Goal: Task Accomplishment & Management: Use online tool/utility

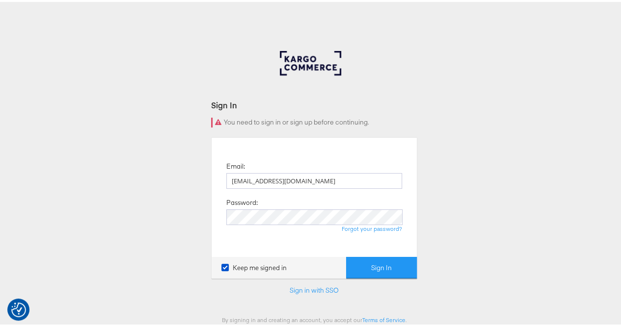
type input "rola.tarek@assemblyglobal.com"
click at [371, 264] on button "Sign In" at bounding box center [381, 266] width 71 height 22
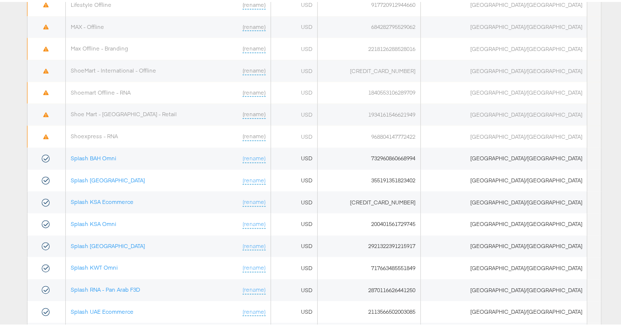
scroll to position [602, 0]
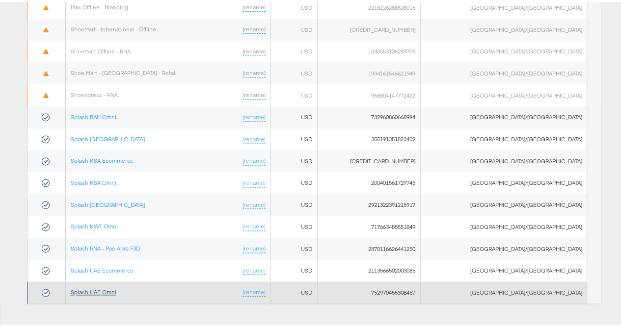
click at [111, 287] on link "Splash UAE Omni" at bounding box center [94, 290] width 46 height 7
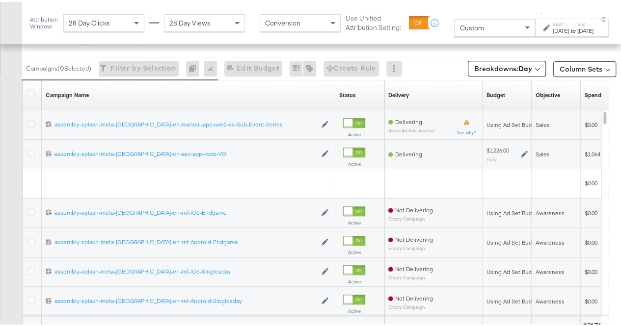
scroll to position [496, 0]
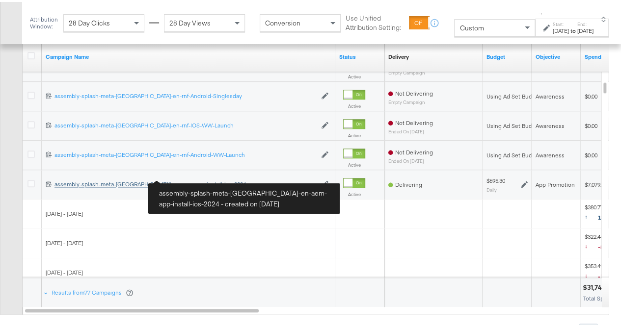
click at [143, 183] on div "assembly-splash-meta-uae-en-aem-app-install-ios-2024 assembly-splash-meta-uae-e…" at bounding box center [185, 183] width 262 height 8
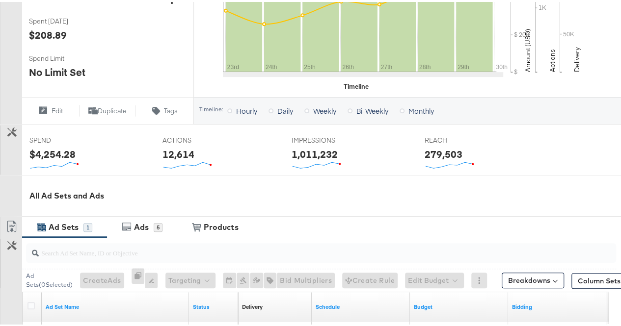
scroll to position [393, 0]
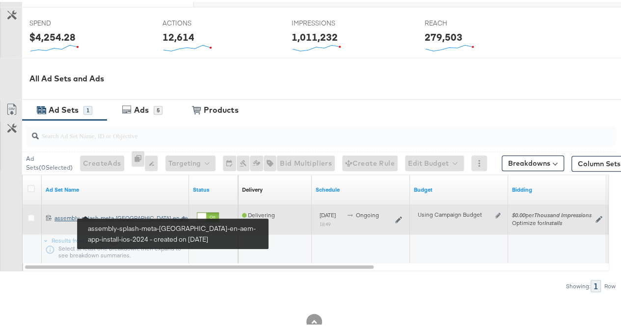
click at [76, 215] on div "assembly-splash-meta-uae-en-aem-app-install-ios-2024 assembly-splash-meta-uae-e…" at bounding box center [113, 217] width 119 height 8
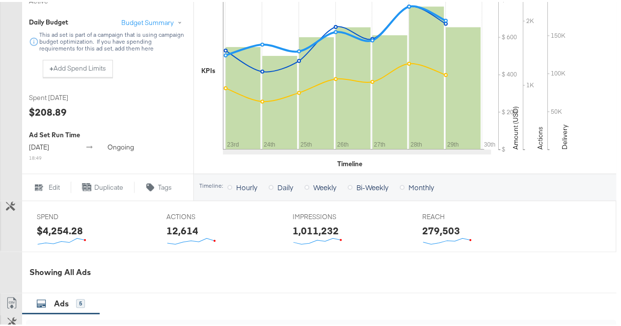
scroll to position [491, 0]
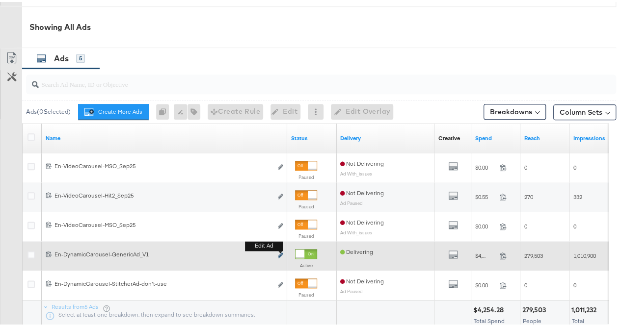
click at [280, 251] on icon "link" at bounding box center [280, 253] width 5 height 5
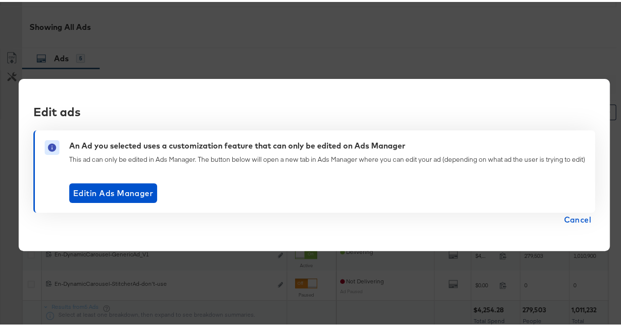
click at [577, 217] on span "Cancel" at bounding box center [577, 218] width 27 height 14
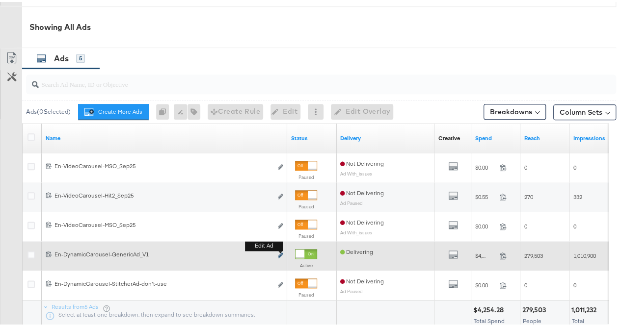
click at [281, 252] on icon "link" at bounding box center [280, 253] width 5 height 5
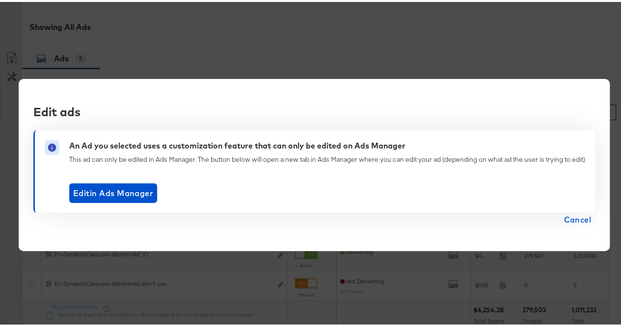
click at [583, 220] on span "Cancel" at bounding box center [577, 218] width 27 height 14
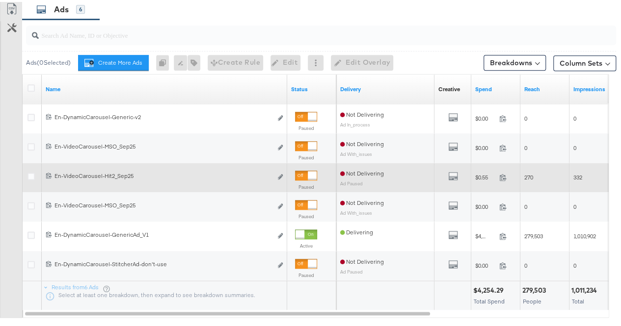
scroll to position [589, 0]
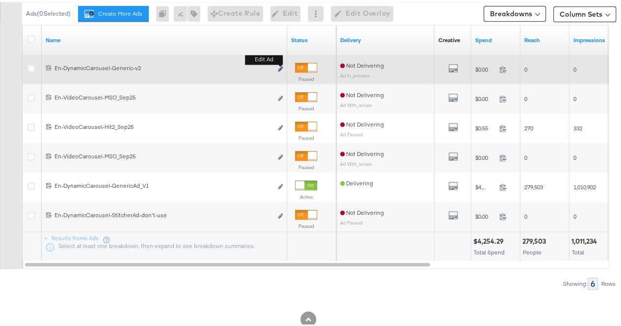
click at [278, 66] on icon "link" at bounding box center [280, 66] width 5 height 5
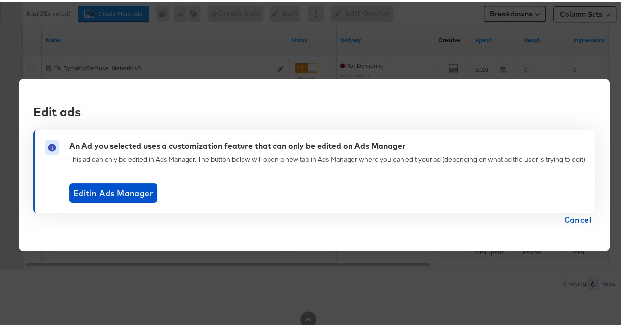
drag, startPoint x: 567, startPoint y: 220, endPoint x: 317, endPoint y: 177, distance: 253.6
click at [564, 218] on span "Cancel" at bounding box center [577, 218] width 27 height 14
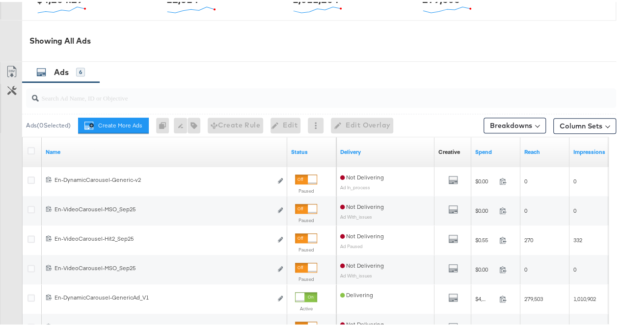
scroll to position [510, 0]
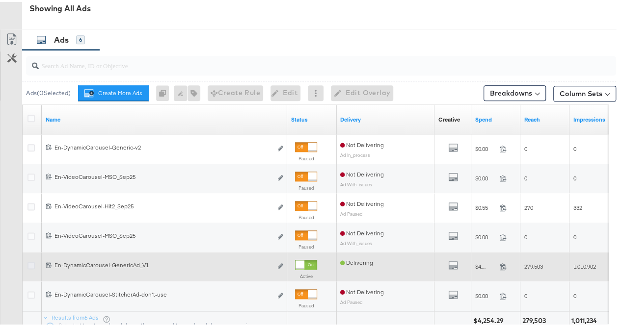
click at [30, 262] on icon at bounding box center [30, 263] width 7 height 7
click at [0, 0] on input "checkbox" at bounding box center [0, 0] width 0 height 0
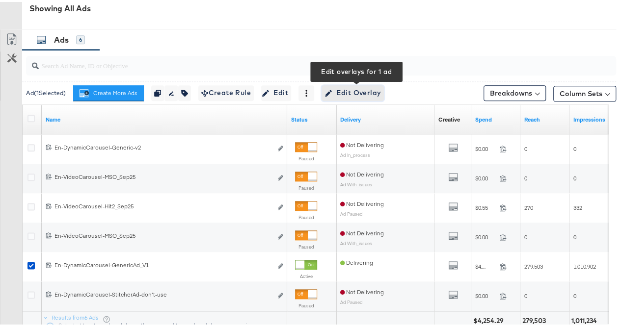
click at [341, 87] on span "Edit Overlay Edit overlays for 1 ad" at bounding box center [353, 91] width 56 height 12
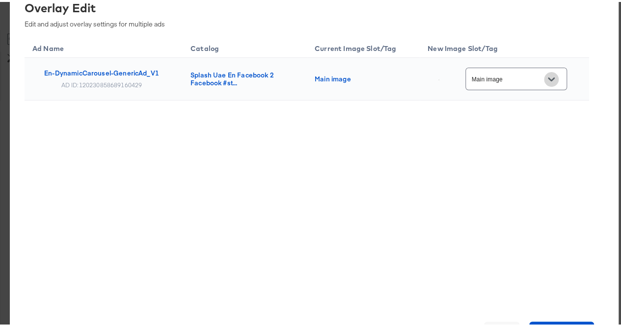
click at [553, 78] on icon "Open" at bounding box center [551, 78] width 7 height 4
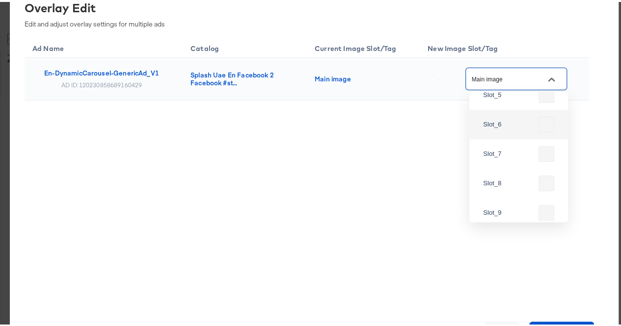
scroll to position [199, 0]
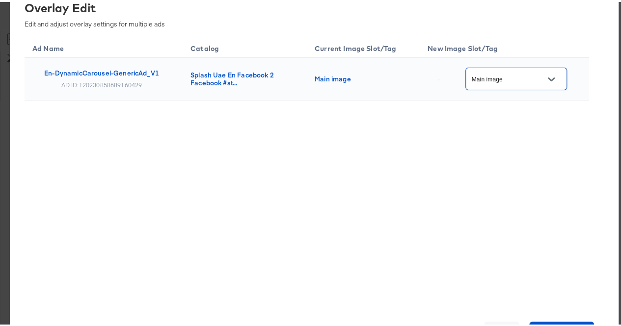
click at [553, 79] on icon "Open" at bounding box center [551, 78] width 7 height 4
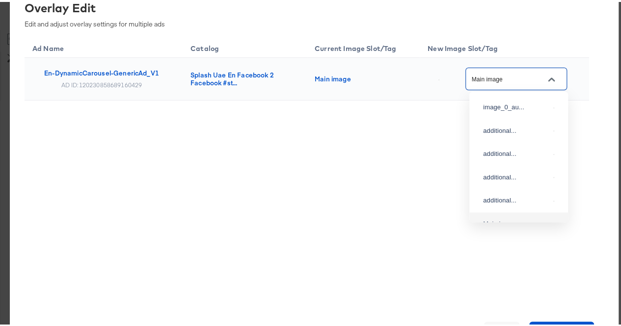
scroll to position [19, 0]
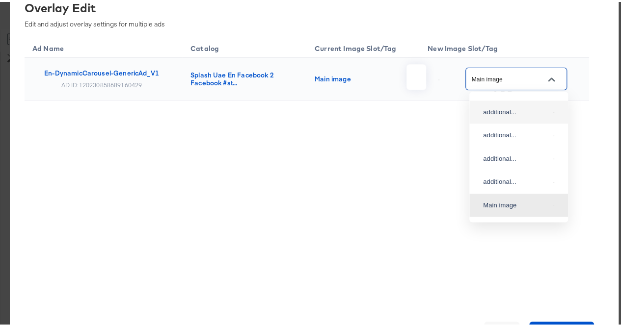
click at [553, 111] on img at bounding box center [553, 110] width 1 height 1
type input "additional_overlay_1"
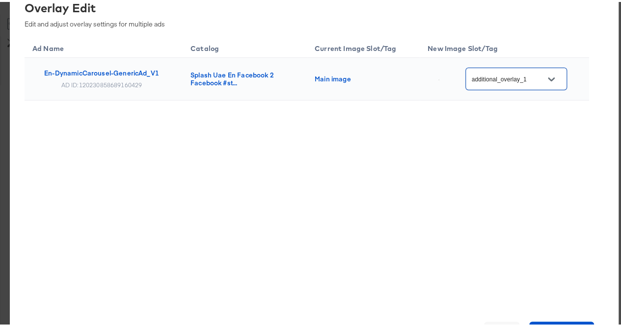
scroll to position [608, 0]
click at [541, 325] on span "Save Changes" at bounding box center [561, 330] width 57 height 14
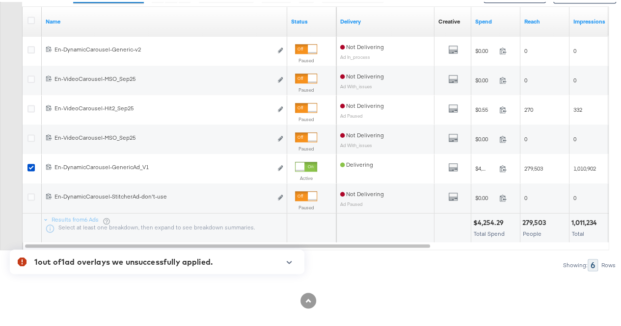
click at [291, 260] on icon "button" at bounding box center [289, 260] width 5 height 3
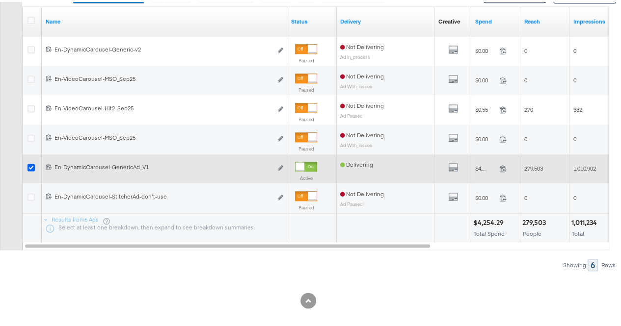
click at [28, 163] on icon at bounding box center [30, 165] width 7 height 7
click at [0, 0] on input "checkbox" at bounding box center [0, 0] width 0 height 0
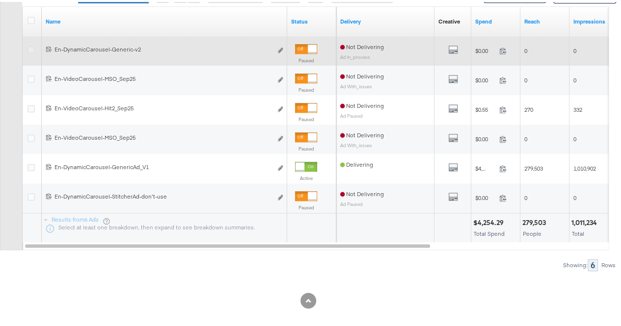
click at [29, 44] on icon at bounding box center [30, 47] width 7 height 7
click at [0, 0] on input "checkbox" at bounding box center [0, 0] width 0 height 0
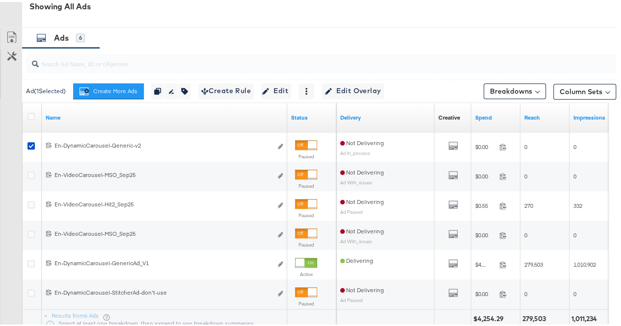
scroll to position [510, 0]
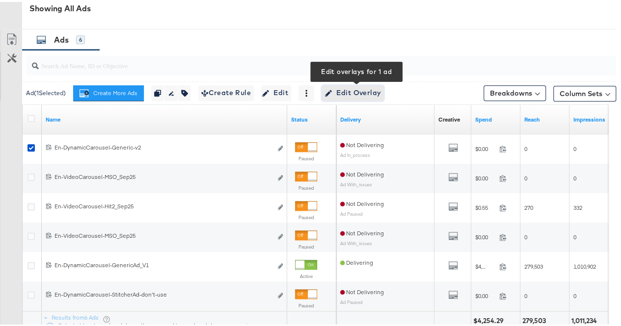
click at [338, 92] on span "Edit Overlay Edit overlays for 1 ad" at bounding box center [353, 91] width 56 height 12
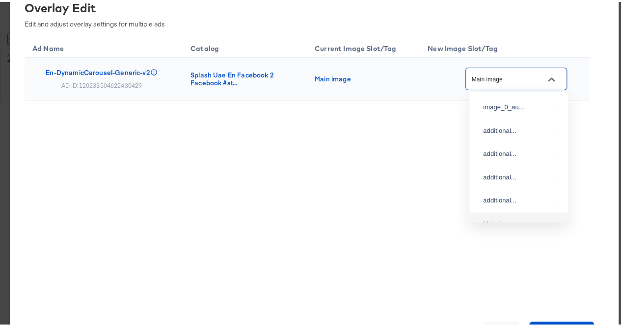
click at [500, 81] on input "Main image" at bounding box center [509, 77] width 78 height 11
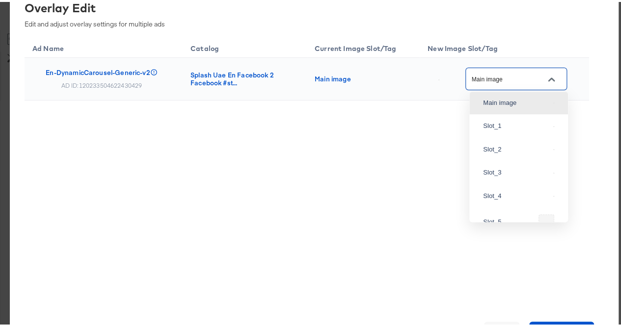
scroll to position [126, 0]
click at [553, 121] on img at bounding box center [553, 120] width 1 height 1
type input "Slot_1"
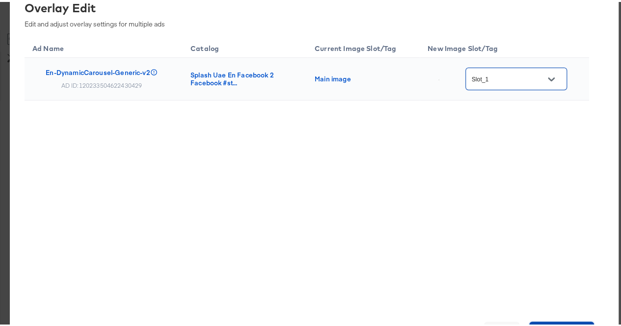
click at [540, 320] on button "Save Changes" at bounding box center [561, 330] width 65 height 20
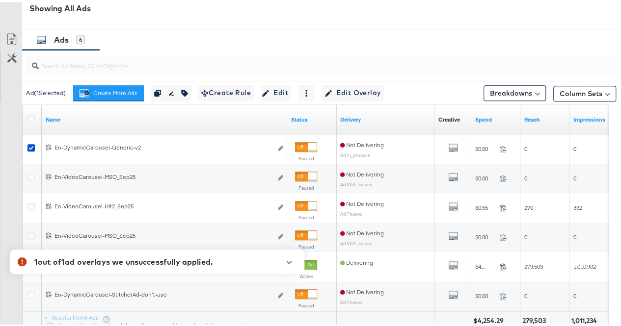
click at [289, 259] on icon "button" at bounding box center [289, 260] width 7 height 5
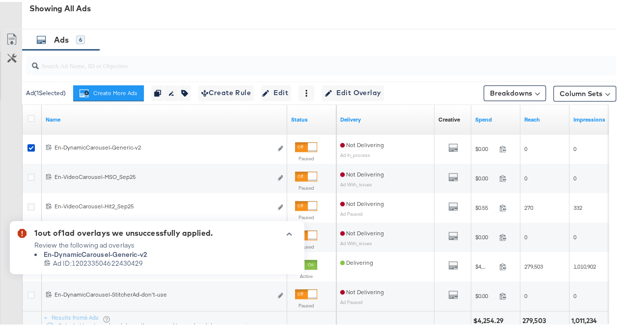
click at [287, 230] on icon "button" at bounding box center [289, 232] width 7 height 5
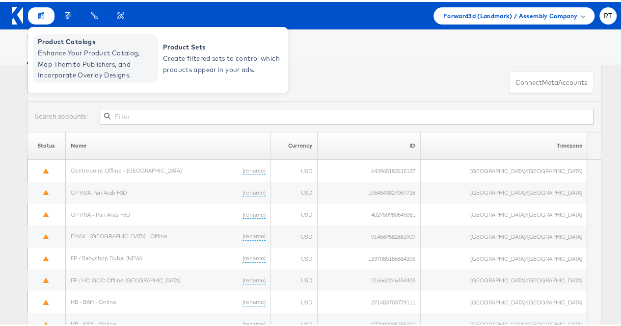
click at [64, 52] on span "Enhance Your Product Catalog, Map Them to Publishers, and Incorporate Overlay D…" at bounding box center [97, 62] width 118 height 33
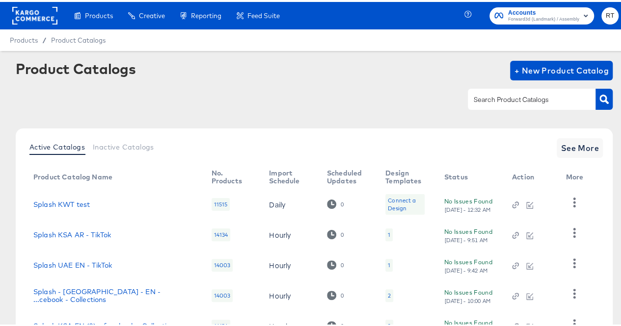
click at [500, 104] on div at bounding box center [532, 97] width 128 height 21
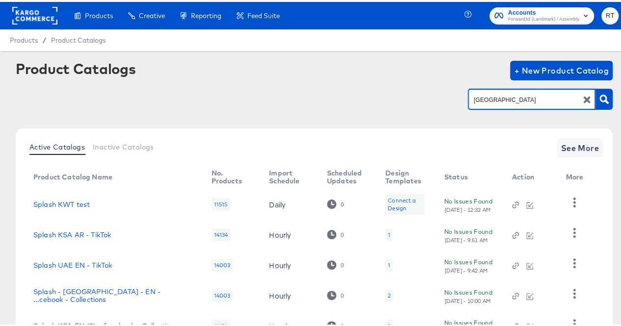
type input "[GEOGRAPHIC_DATA]"
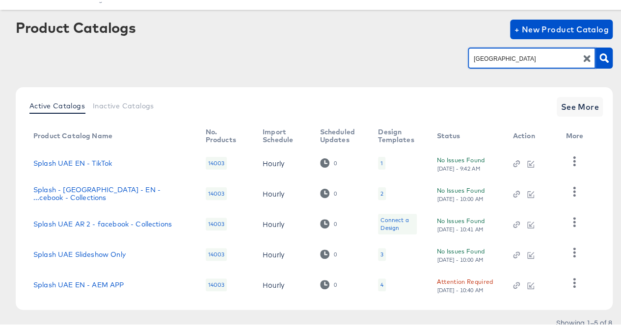
scroll to position [78, 0]
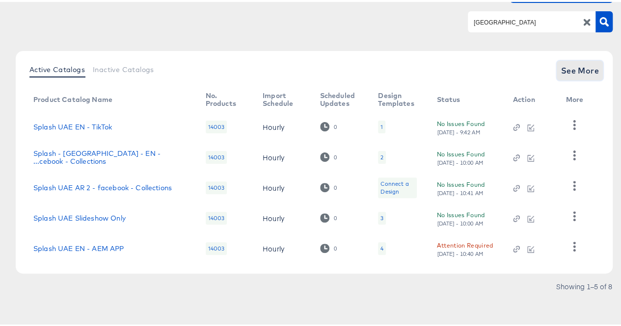
click at [583, 64] on span "See More" at bounding box center [580, 69] width 38 height 14
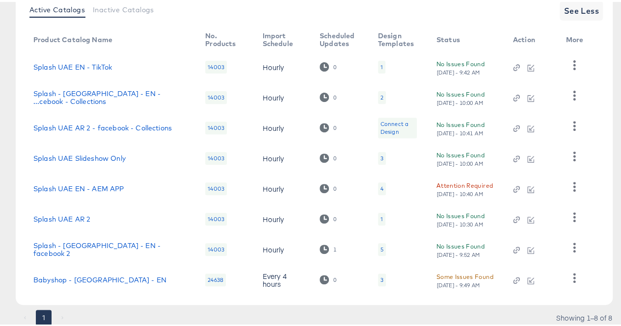
scroll to position [169, 0]
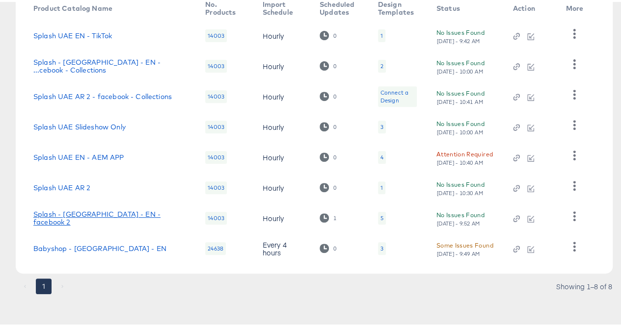
click at [90, 216] on link "Splash - UAE - EN - facebook 2" at bounding box center [109, 217] width 152 height 16
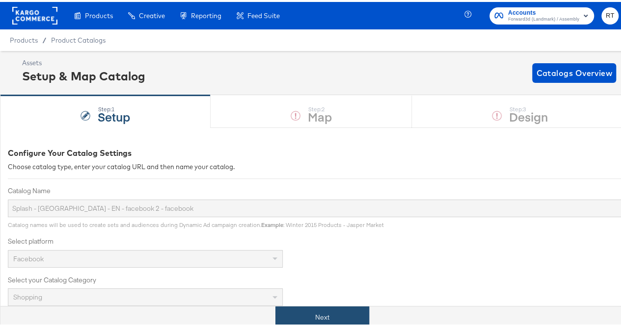
click at [296, 307] on button "Next" at bounding box center [322, 316] width 94 height 22
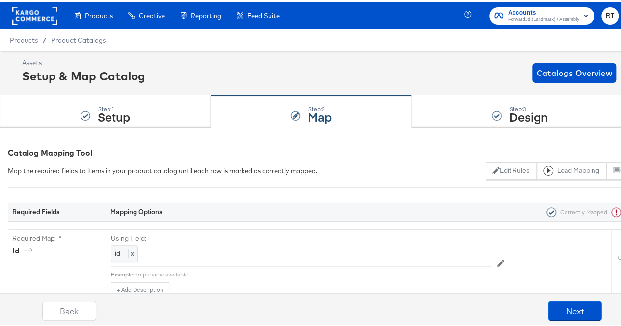
click at [435, 106] on div "Step: 3 Design" at bounding box center [520, 110] width 217 height 32
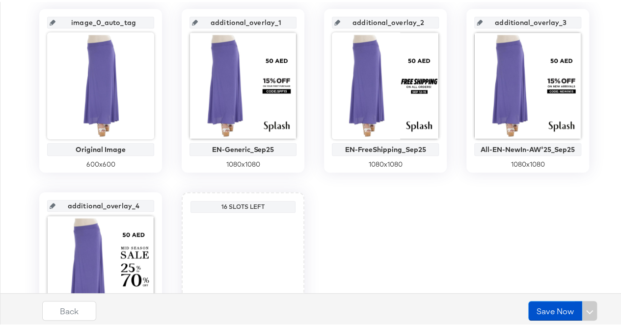
scroll to position [325, 0]
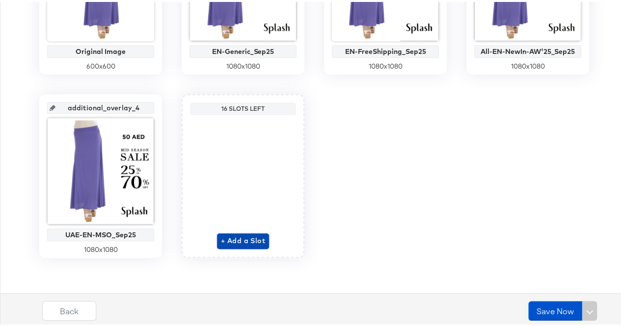
click at [248, 236] on span "+ Add a Slot" at bounding box center [243, 239] width 44 height 12
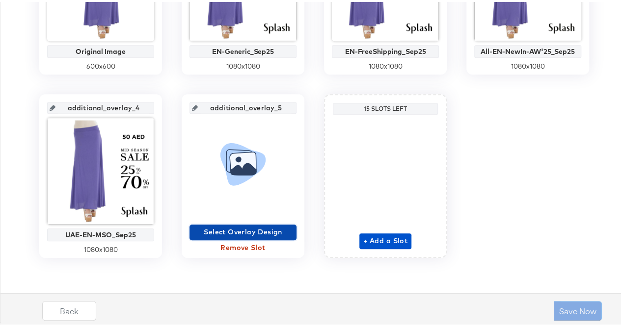
click at [245, 229] on span "Select Overlay Design" at bounding box center [242, 230] width 99 height 12
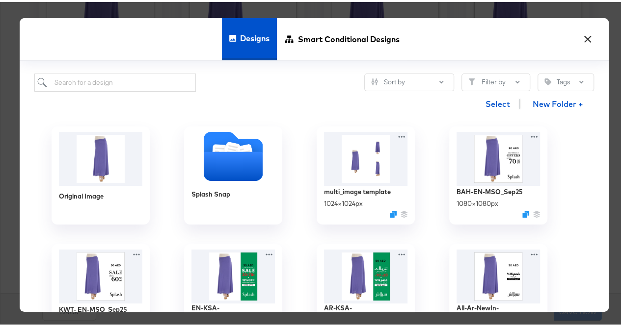
click at [592, 37] on button "×" at bounding box center [588, 35] width 18 height 18
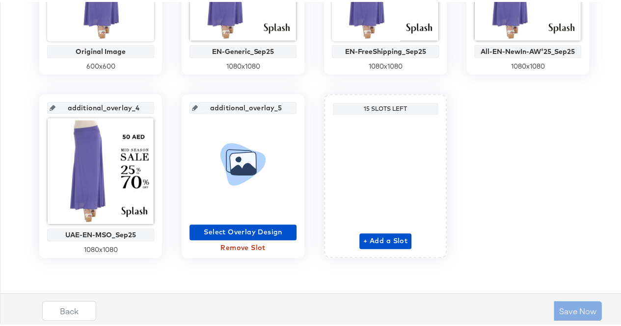
click at [253, 245] on span "Remove Slot" at bounding box center [242, 246] width 99 height 12
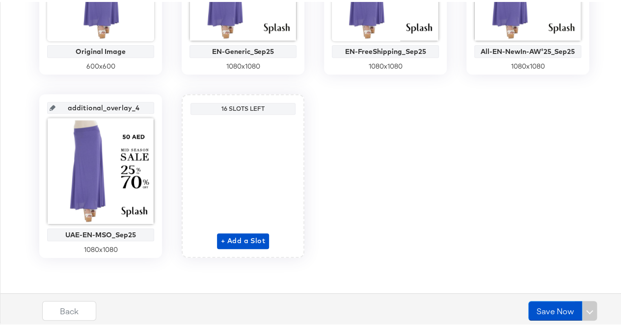
scroll to position [128, 0]
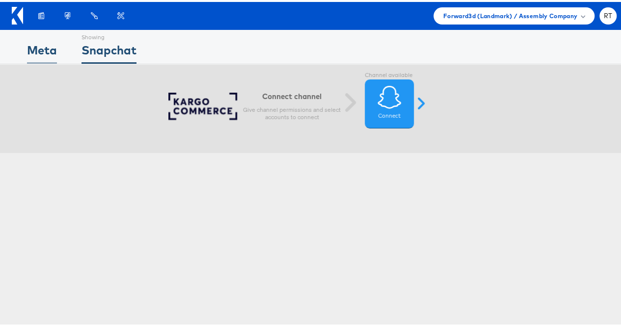
click at [31, 45] on div "Meta" at bounding box center [42, 51] width 30 height 22
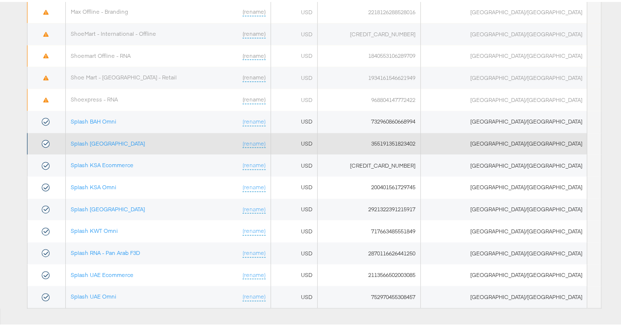
scroll to position [602, 0]
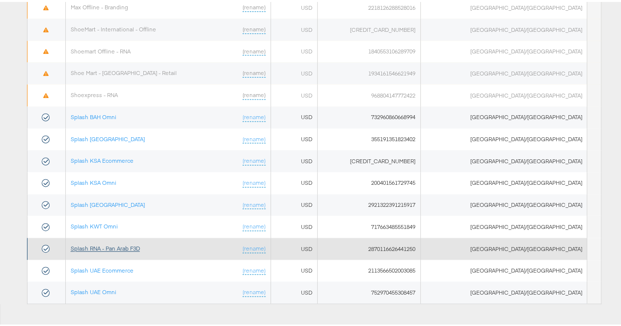
click at [100, 243] on link "Splash RNA - Pan Arab F3D" at bounding box center [105, 246] width 69 height 7
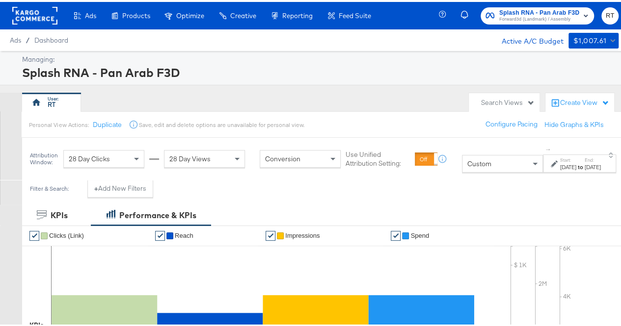
click at [560, 163] on div "[DATE]" at bounding box center [568, 166] width 16 height 8
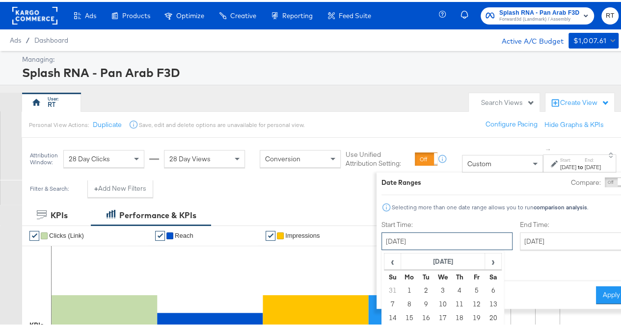
click at [416, 241] on input "[DATE]" at bounding box center [446, 240] width 131 height 18
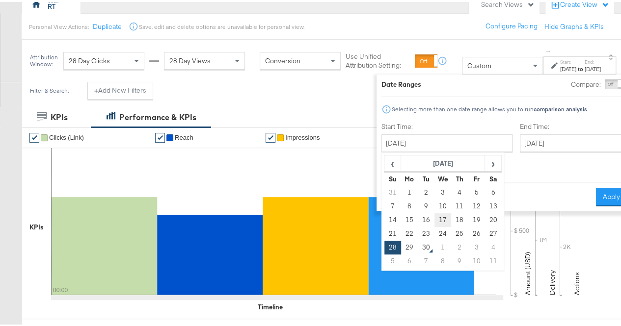
click at [435, 217] on td "17" at bounding box center [443, 219] width 17 height 14
type input "[DATE]"
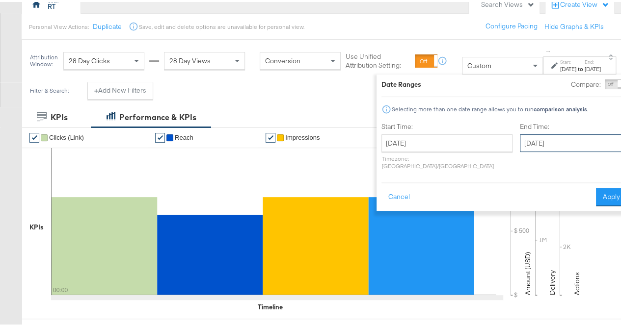
click at [520, 140] on input "[DATE]" at bounding box center [571, 142] width 103 height 18
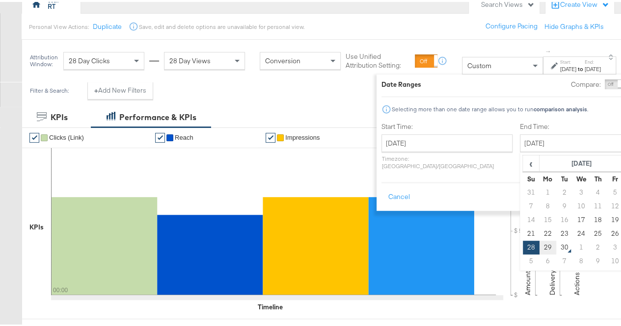
click at [539, 245] on td "29" at bounding box center [547, 246] width 17 height 14
type input "[DATE]"
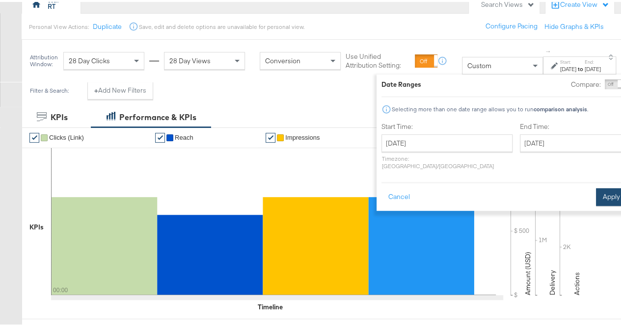
click at [602, 187] on button "Apply" at bounding box center [611, 196] width 31 height 18
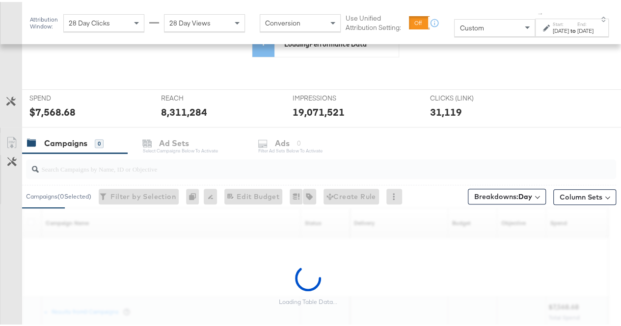
scroll to position [329, 0]
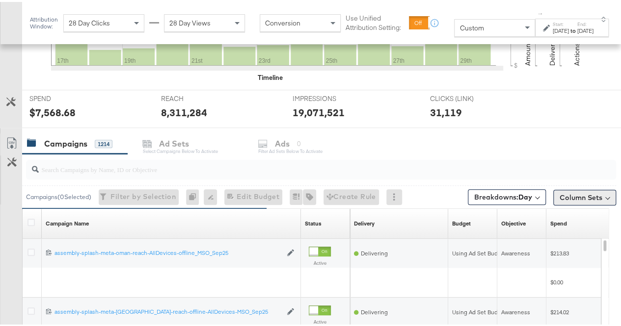
click at [568, 190] on button "Column Sets" at bounding box center [584, 196] width 63 height 16
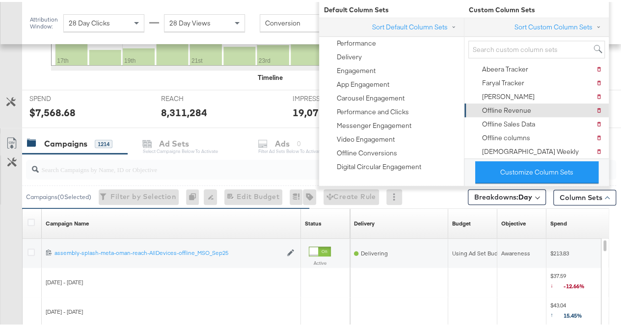
click at [509, 106] on div "Offline Revenue" at bounding box center [506, 108] width 49 height 9
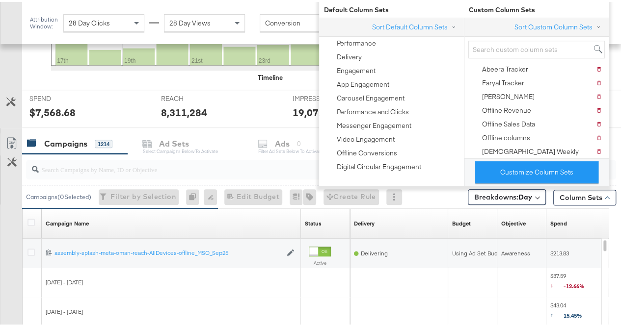
click at [88, 169] on input "search" at bounding box center [302, 163] width 526 height 19
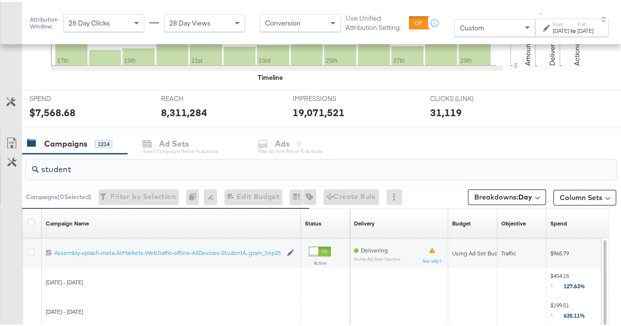
type input "student"
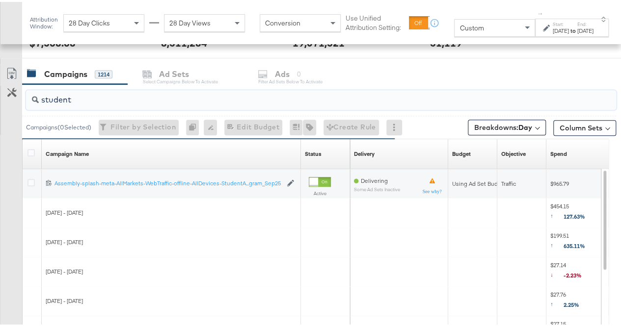
scroll to position [398, 0]
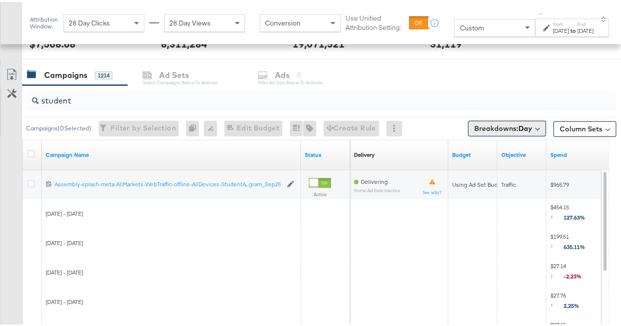
click at [508, 123] on span "Breakdowns: Day" at bounding box center [503, 127] width 58 height 10
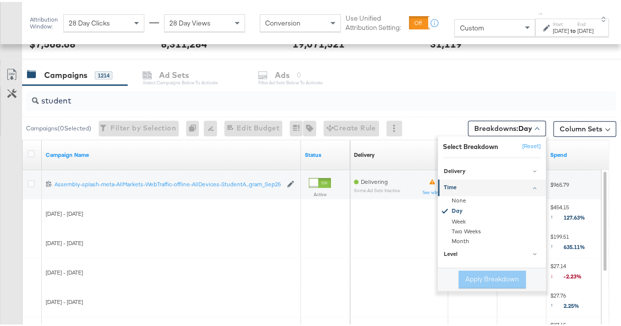
click at [448, 116] on div "Campaigns ( 0 Selected) Filter by Selection Filter 0 campaigns 0 Rename 0 campa…" at bounding box center [319, 126] width 594 height 23
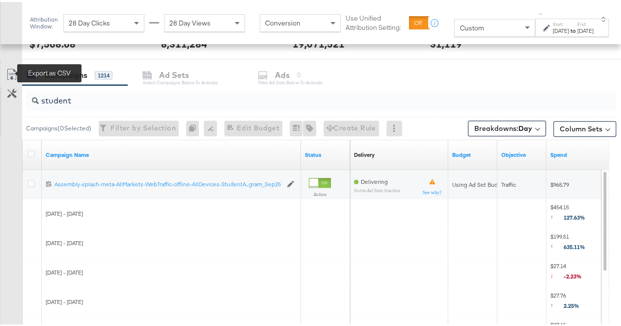
click at [7, 71] on icon at bounding box center [12, 73] width 12 height 12
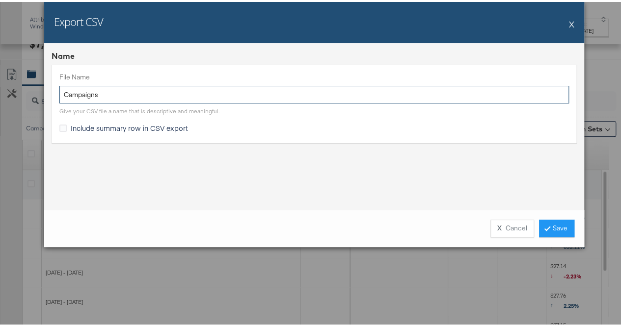
click at [148, 89] on input "Campaigns" at bounding box center [314, 93] width 510 height 18
type input "o"
type input "student ambassador - offline"
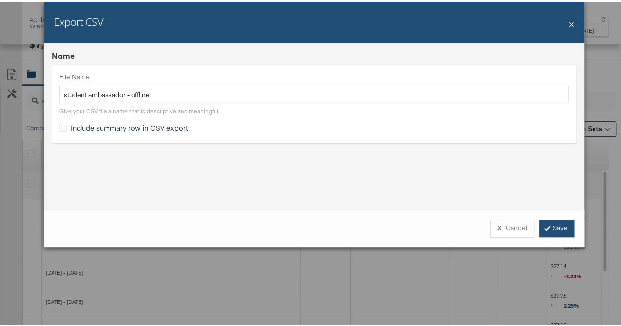
click at [546, 219] on link "Save" at bounding box center [556, 227] width 35 height 18
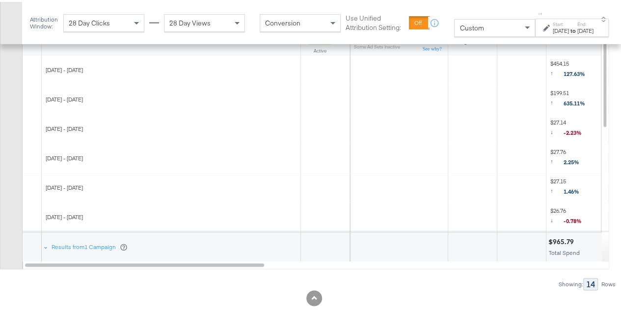
scroll to position [545, 0]
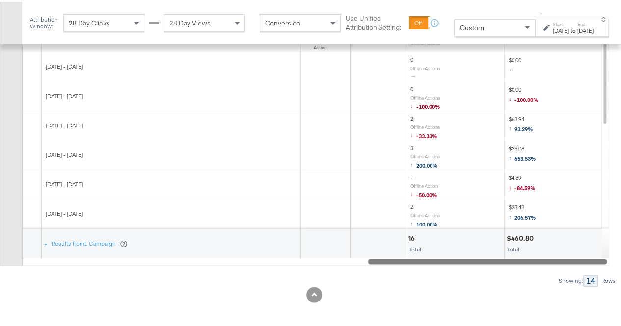
drag, startPoint x: 150, startPoint y: 258, endPoint x: 493, endPoint y: 255, distance: 343.2
click at [515, 262] on div at bounding box center [487, 259] width 239 height 8
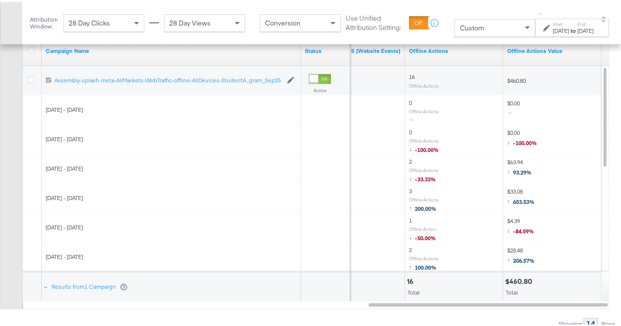
scroll to position [447, 0]
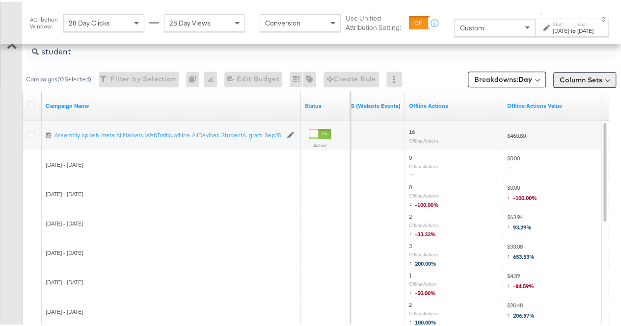
click at [587, 81] on button "Column Sets" at bounding box center [584, 78] width 63 height 16
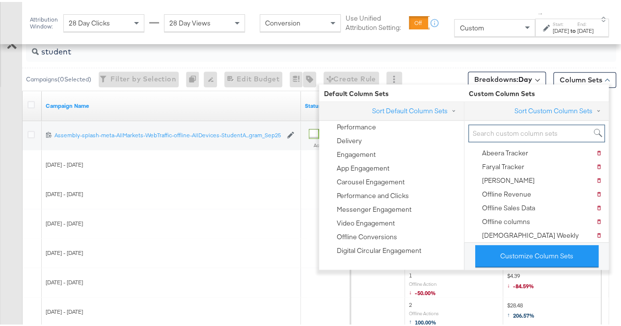
click at [486, 133] on input "search" at bounding box center [536, 132] width 136 height 18
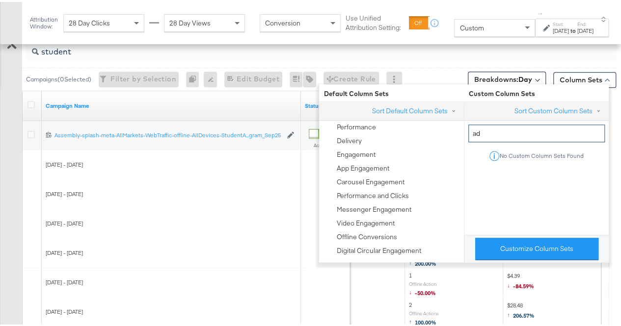
type input "a"
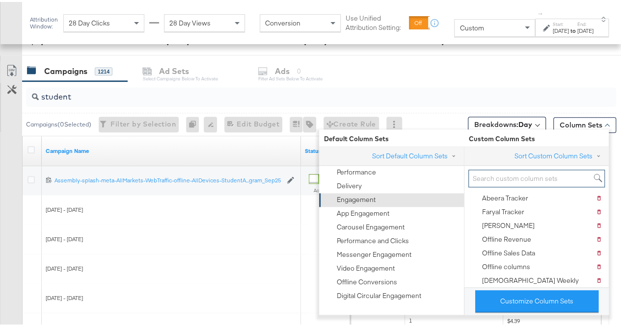
scroll to position [398, 0]
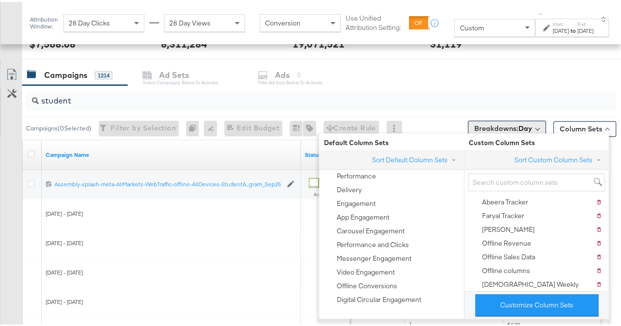
click at [485, 119] on div "Breakdowns: Day" at bounding box center [507, 127] width 78 height 16
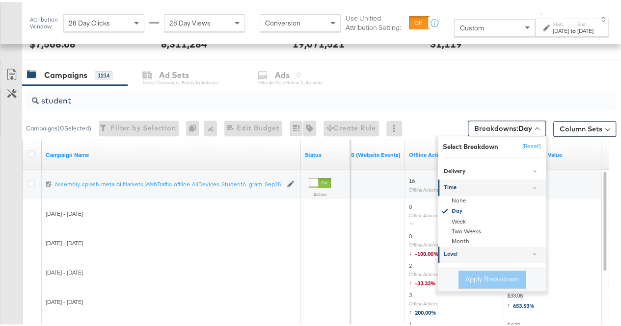
drag, startPoint x: 528, startPoint y: 250, endPoint x: 518, endPoint y: 247, distance: 9.9
click at [533, 250] on div at bounding box center [534, 251] width 3 height 3
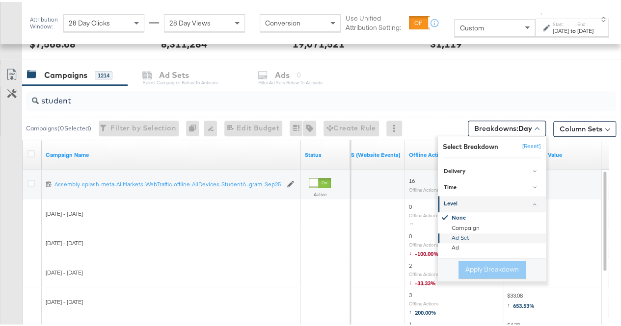
click at [462, 233] on div "Ad Set" at bounding box center [492, 237] width 107 height 10
click at [481, 267] on button "Apply Breakdown" at bounding box center [492, 268] width 67 height 18
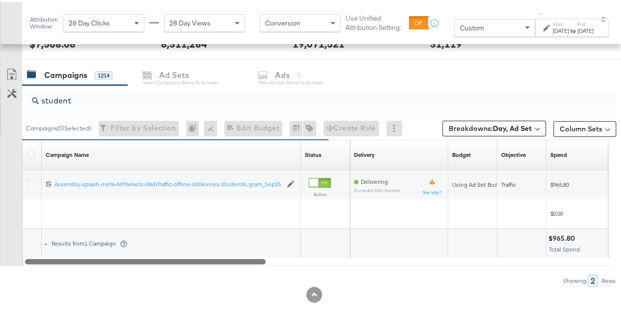
drag, startPoint x: 458, startPoint y: 259, endPoint x: 94, endPoint y: 226, distance: 364.8
click at [75, 221] on div "Campaign Name Sorting Unavailable Status Sorting Unavailable Delivery Sorting U…" at bounding box center [315, 201] width 587 height 126
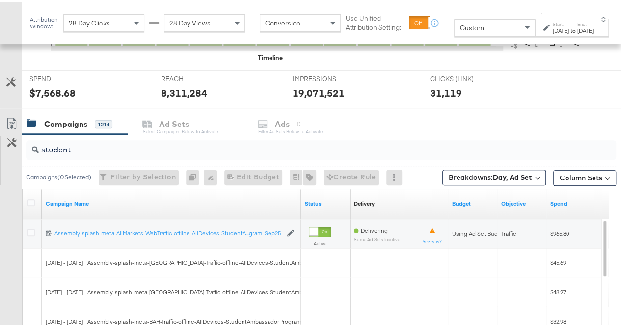
scroll to position [545, 0]
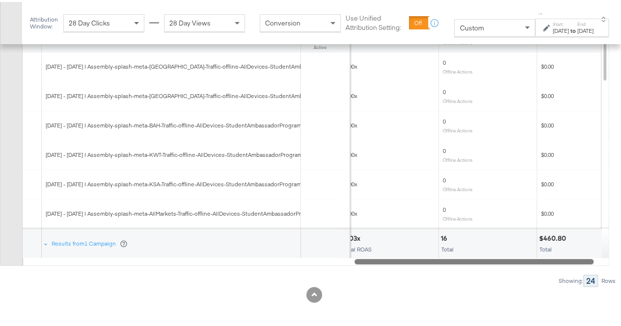
drag, startPoint x: 121, startPoint y: 259, endPoint x: 451, endPoint y: 269, distance: 330.1
click at [451, 269] on div "student Campaigns ( 0 Selected) Filter by Selection Filter 0 campaigns 0 Rename…" at bounding box center [308, 110] width 616 height 349
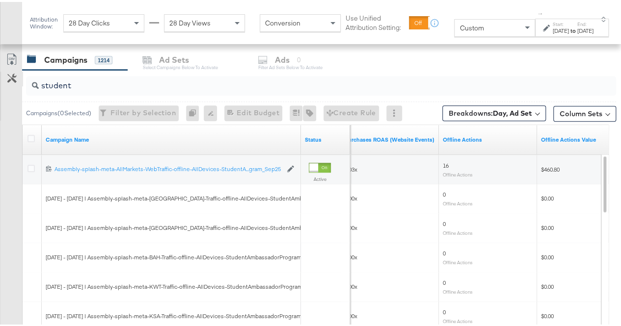
scroll to position [398, 0]
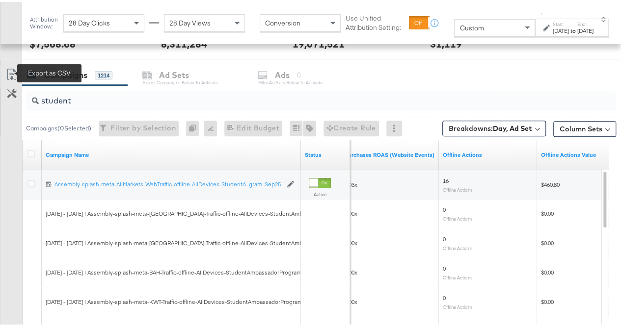
click at [14, 72] on icon at bounding box center [12, 73] width 12 height 12
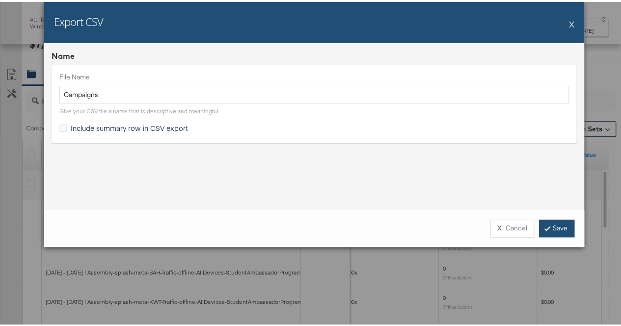
click at [547, 225] on link "Save" at bounding box center [556, 227] width 35 height 18
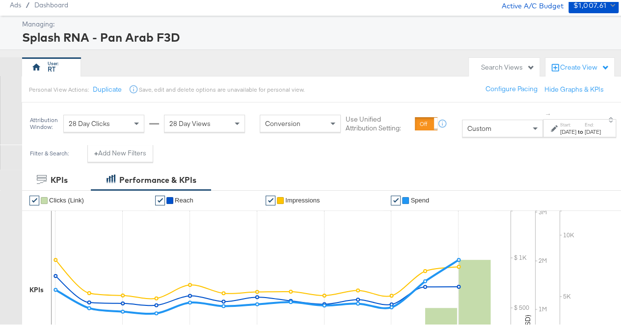
scroll to position [0, 0]
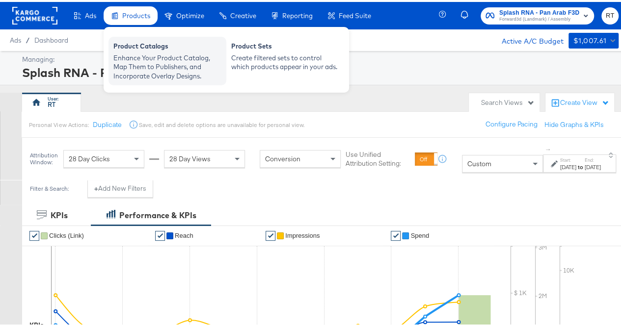
click at [134, 54] on div "Enhance Your Product Catalog, Map Them to Publishers, and Incorporate Overlay D…" at bounding box center [167, 65] width 108 height 27
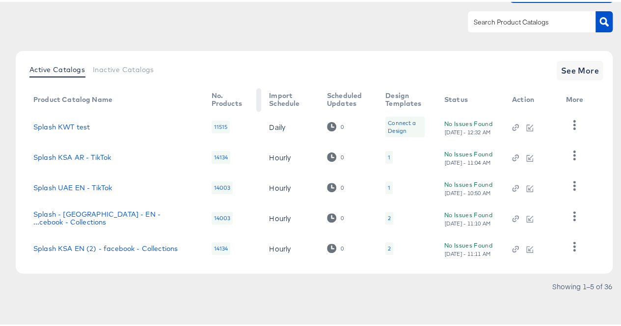
scroll to position [78, 0]
click at [516, 17] on input "text" at bounding box center [524, 20] width 105 height 11
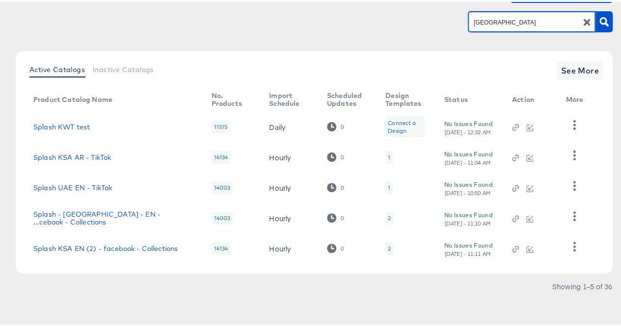
type input "[GEOGRAPHIC_DATA]"
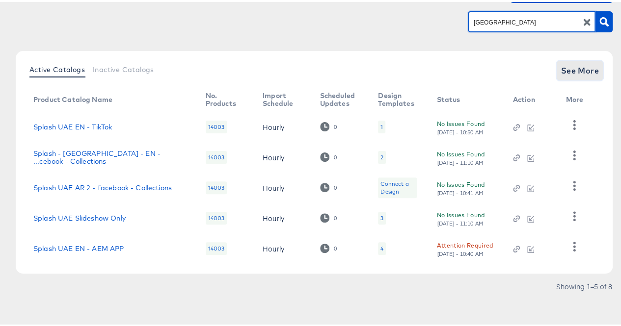
click at [571, 68] on span "See More" at bounding box center [580, 69] width 38 height 14
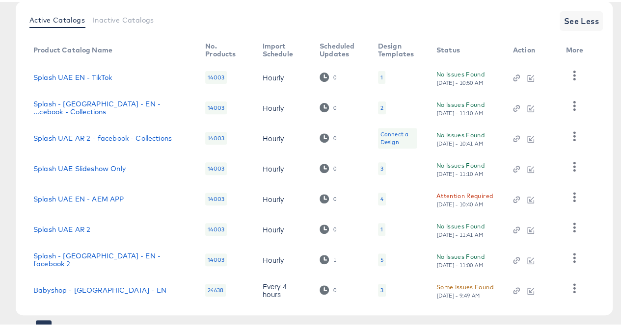
scroll to position [169, 0]
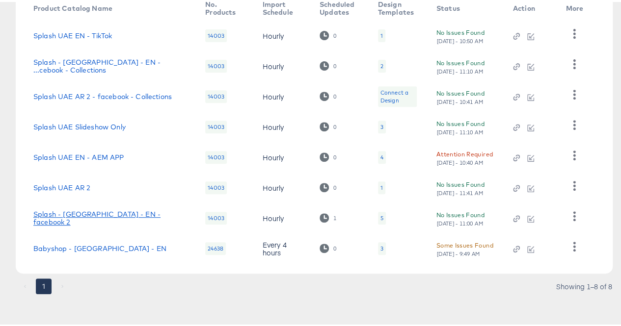
click at [109, 217] on link "Splash - [GEOGRAPHIC_DATA] - EN - facebook 2" at bounding box center [109, 217] width 152 height 16
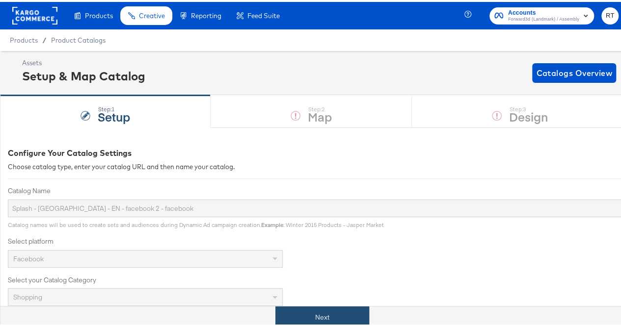
click at [300, 318] on button "Next" at bounding box center [322, 316] width 94 height 22
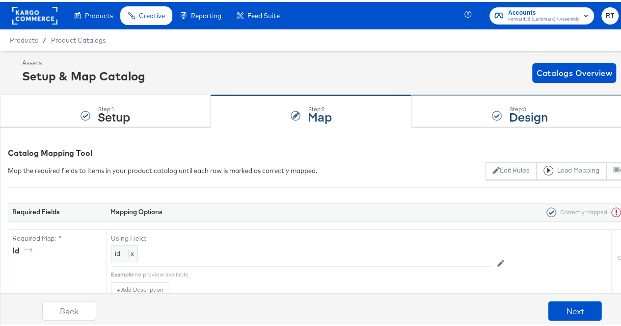
click at [453, 117] on div "Step: 3 Design" at bounding box center [520, 110] width 217 height 32
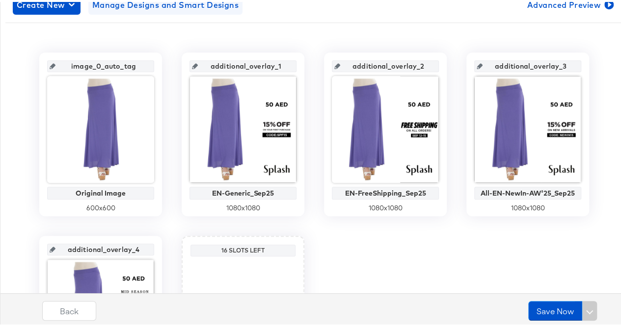
scroll to position [196, 0]
